Goal: Task Accomplishment & Management: Use online tool/utility

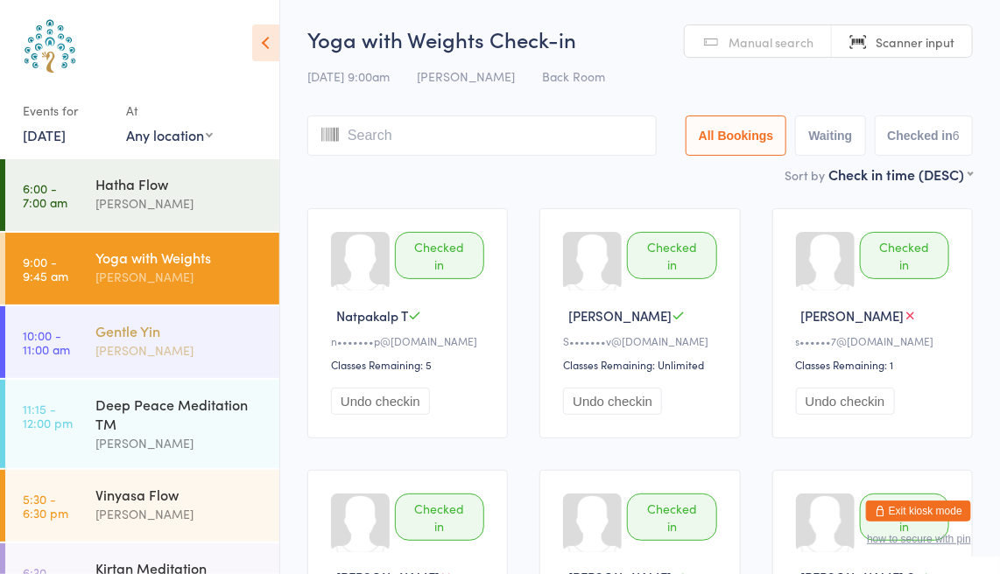
click at [138, 320] on div "Gentle Yin [PERSON_NAME]" at bounding box center [187, 340] width 184 height 69
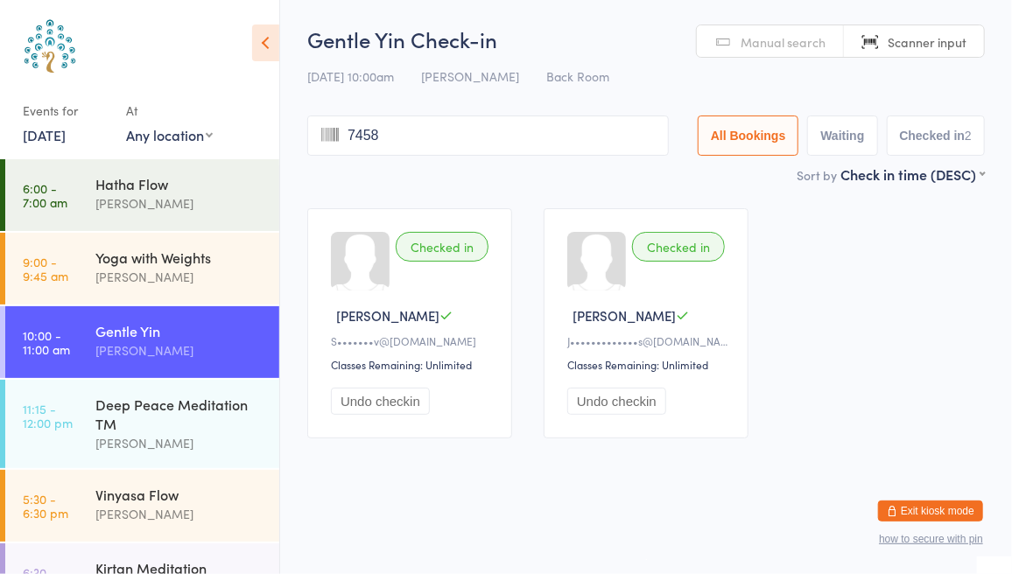
type input "7458"
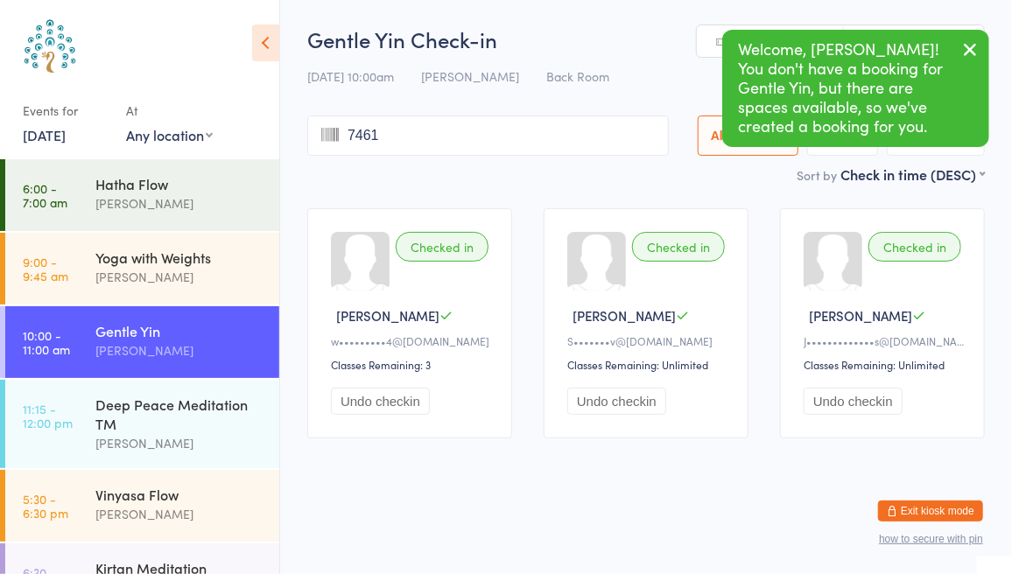
type input "7461"
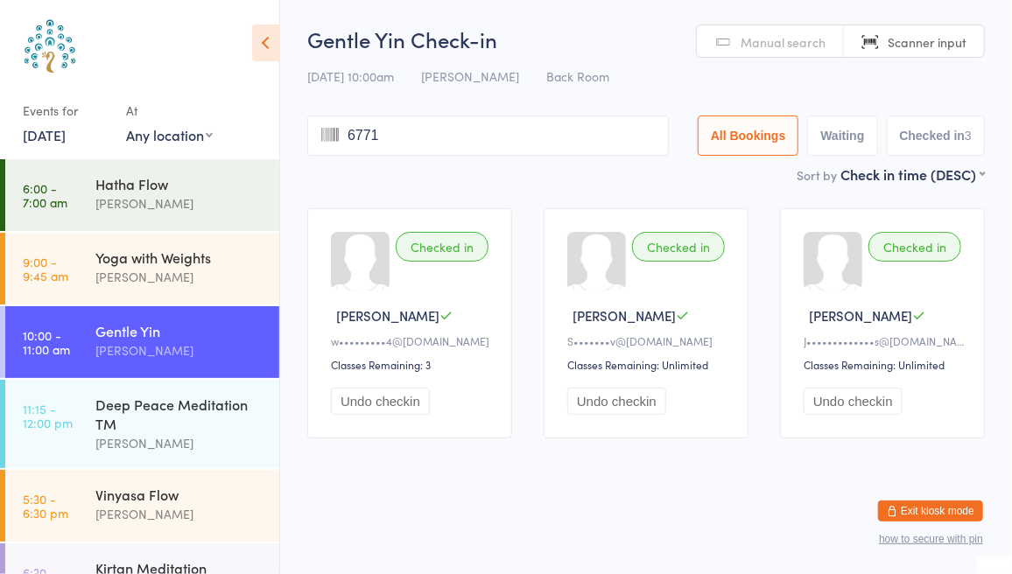
type input "6771"
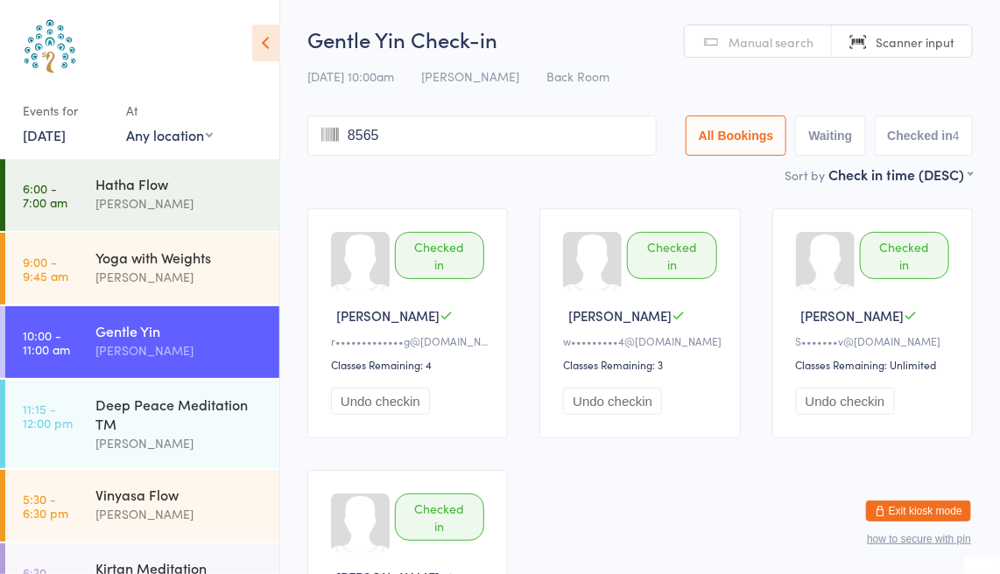
type input "8565"
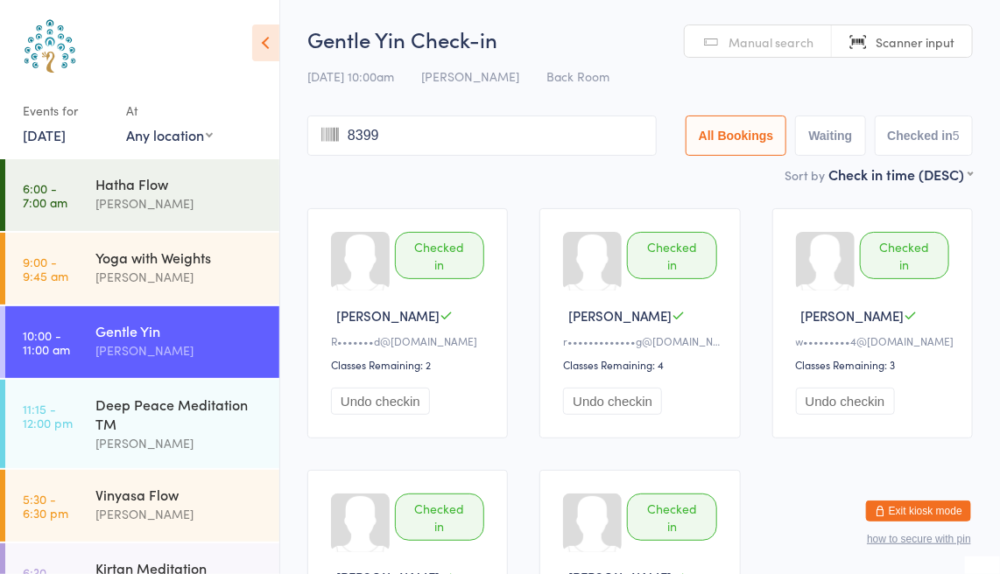
type input "8399"
type input "7461"
type input "8265"
type input "6103"
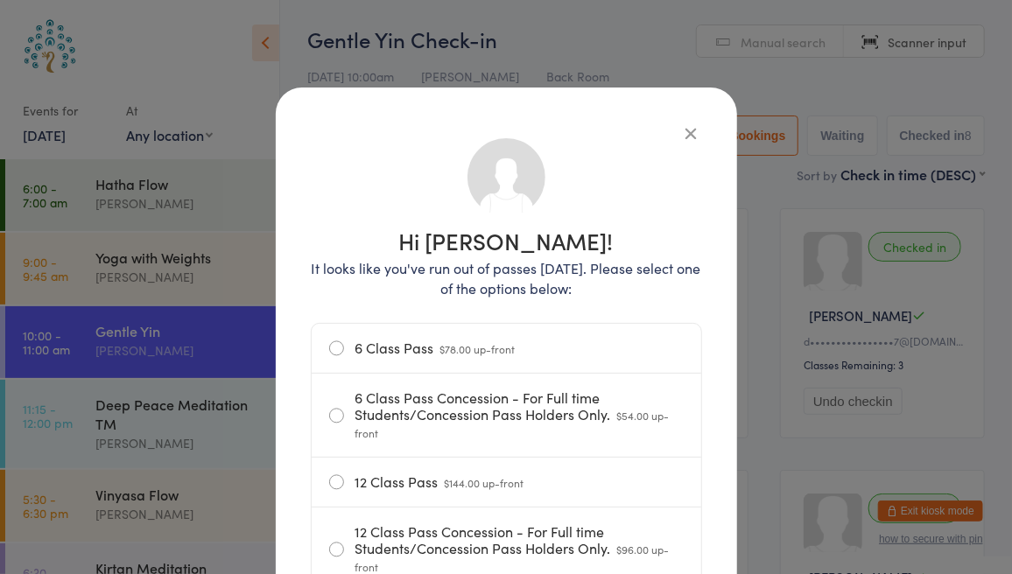
click at [682, 140] on icon "button" at bounding box center [691, 132] width 19 height 19
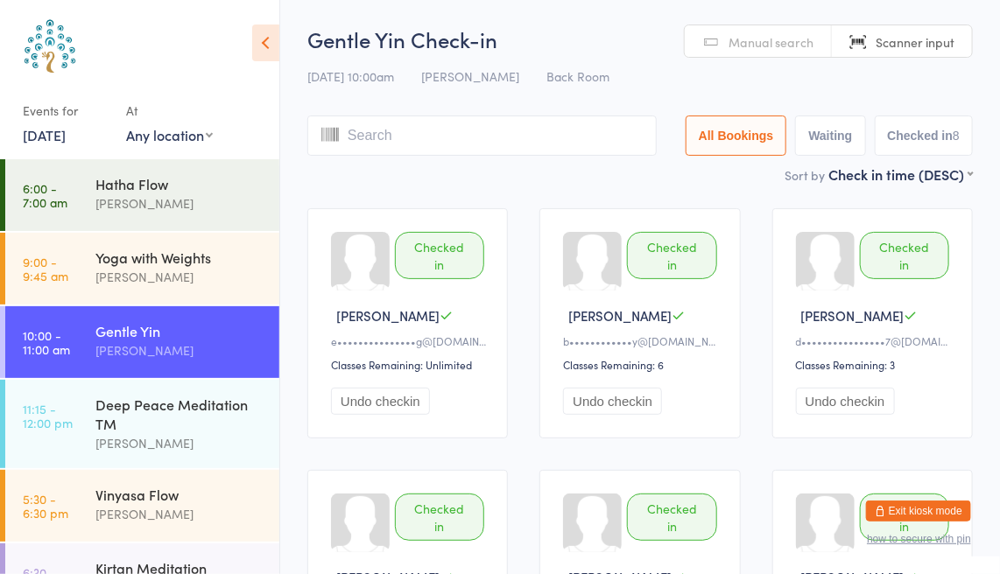
click at [388, 141] on input "search" at bounding box center [481, 136] width 349 height 40
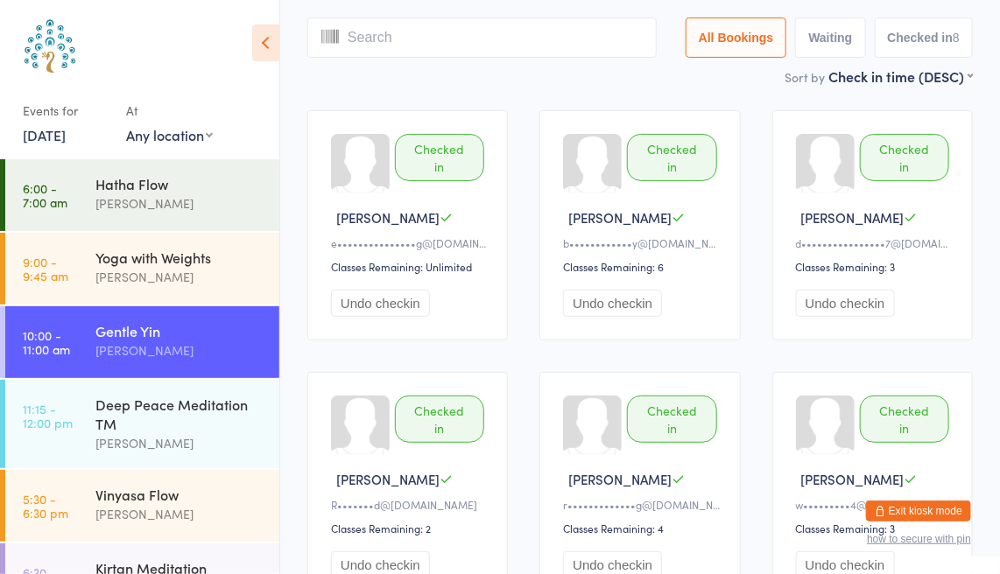
scroll to position [116, 0]
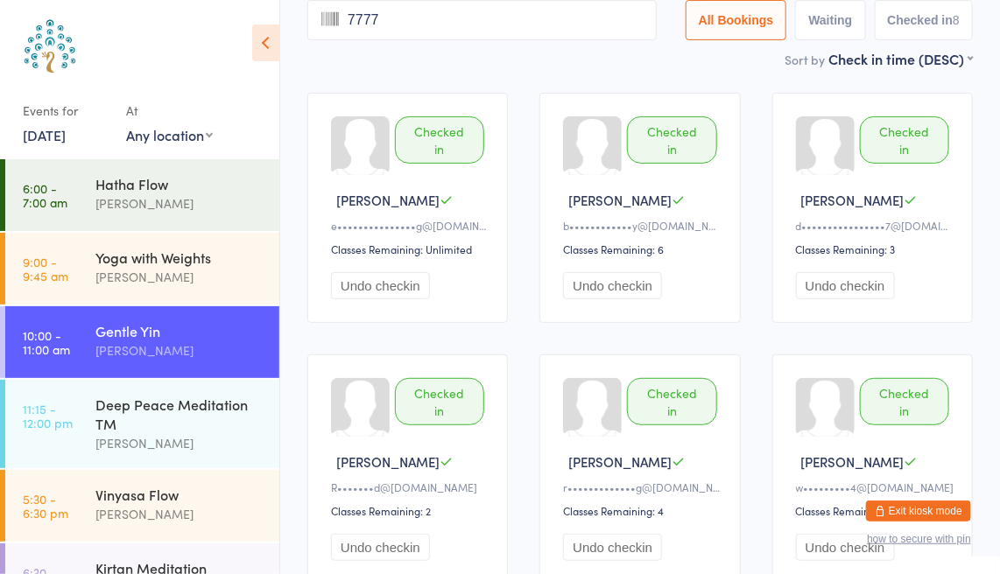
type input "7777"
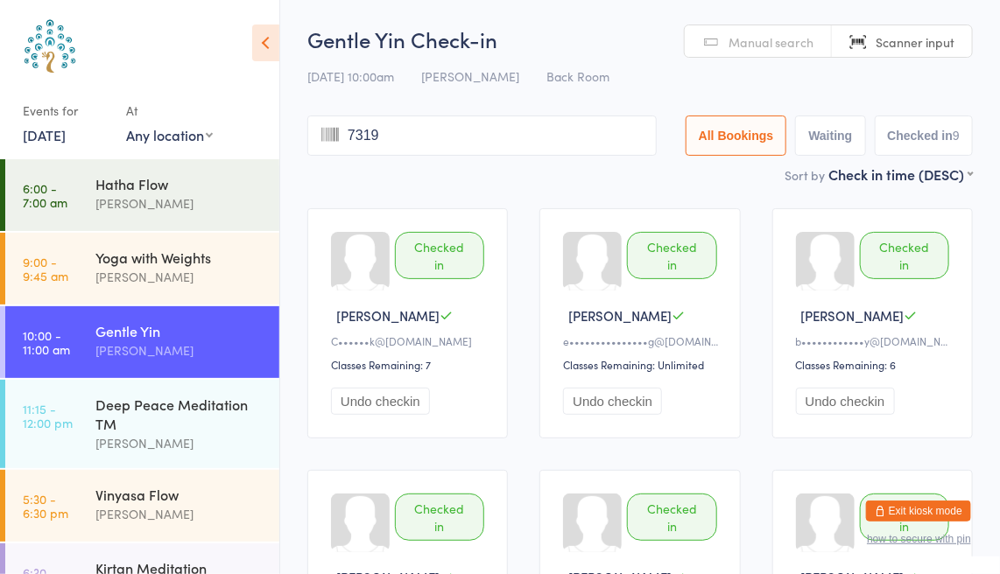
type input "7319"
